Goal: Task Accomplishment & Management: Use online tool/utility

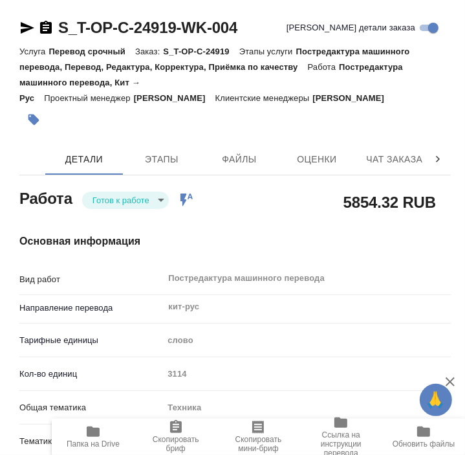
type textarea "x"
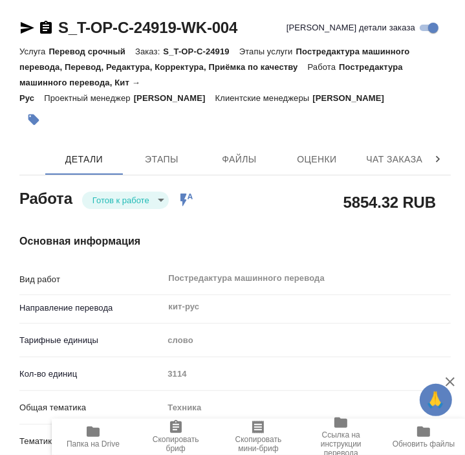
type textarea "x"
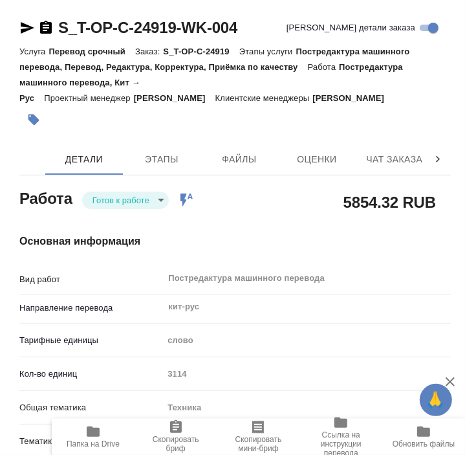
type textarea "x"
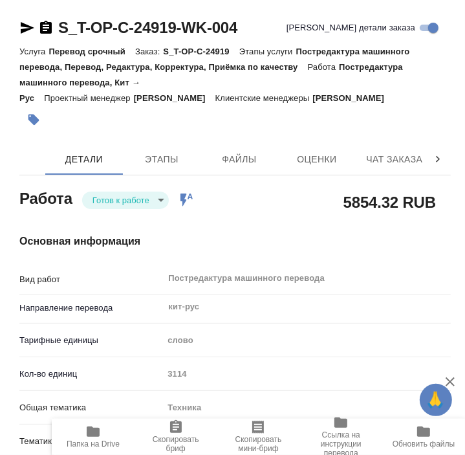
type textarea "x"
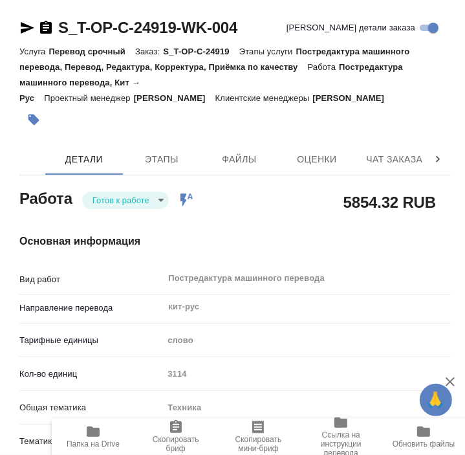
type textarea "x"
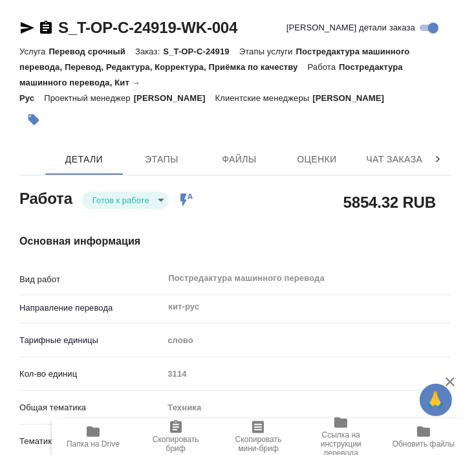
type textarea "x"
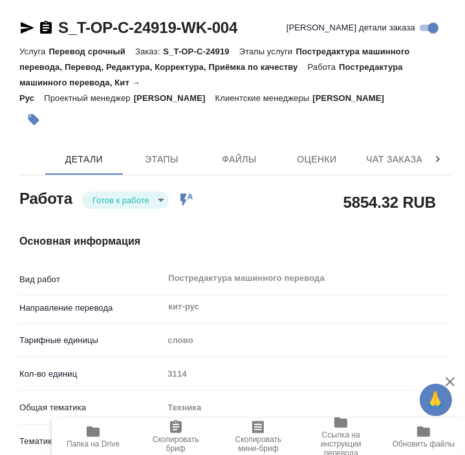
type textarea "x"
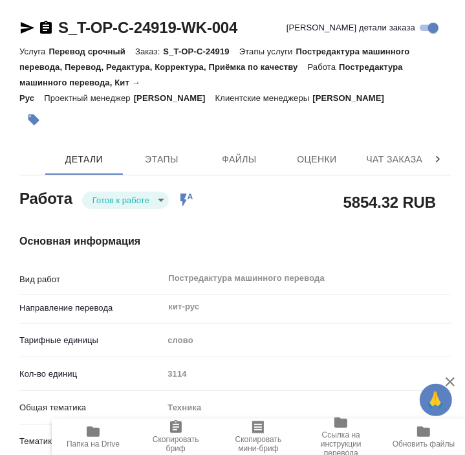
type textarea "x"
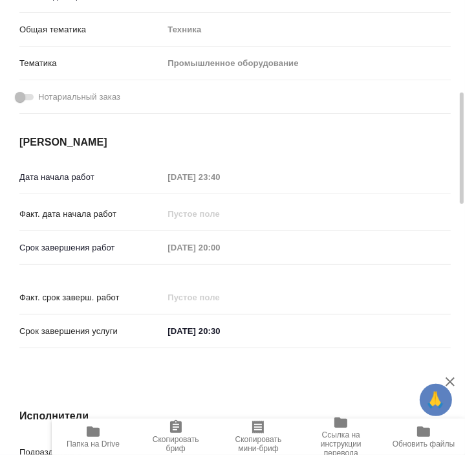
scroll to position [383, 0]
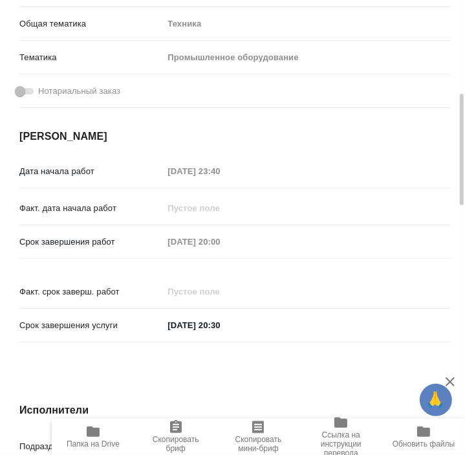
click at [94, 432] on icon "button" at bounding box center [93, 431] width 13 height 10
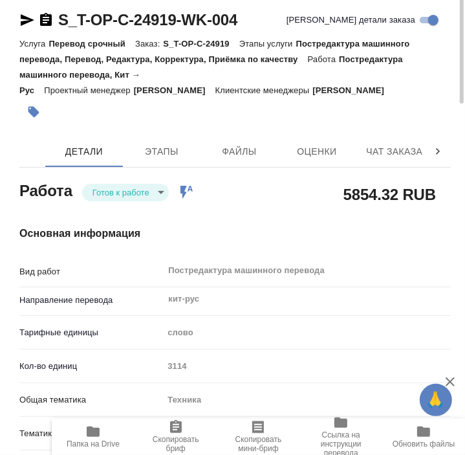
scroll to position [0, 0]
